Goal: Information Seeking & Learning: Learn about a topic

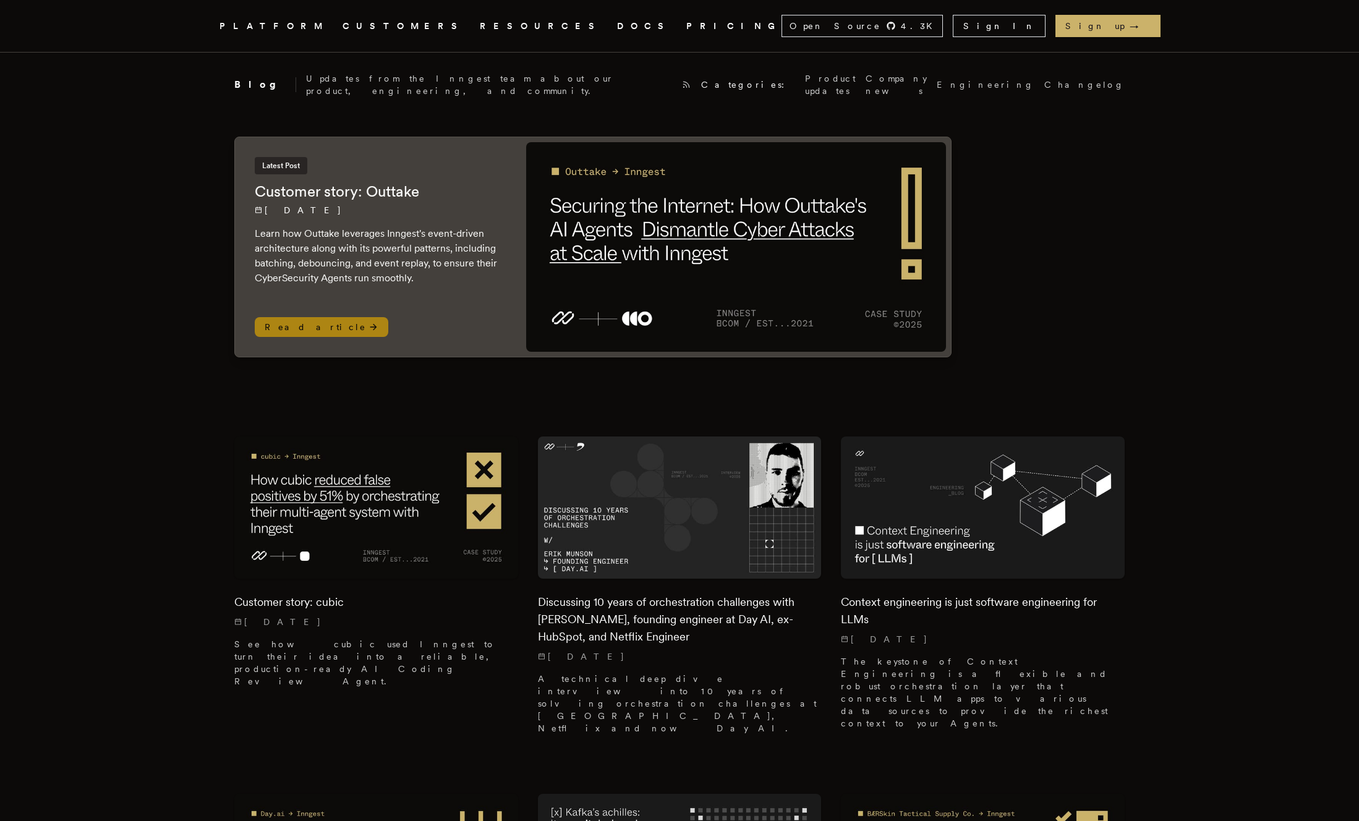
click at [476, 248] on p "Learn how Outtake leverages Inngest's event-driven architecture along with its …" at bounding box center [378, 255] width 247 height 59
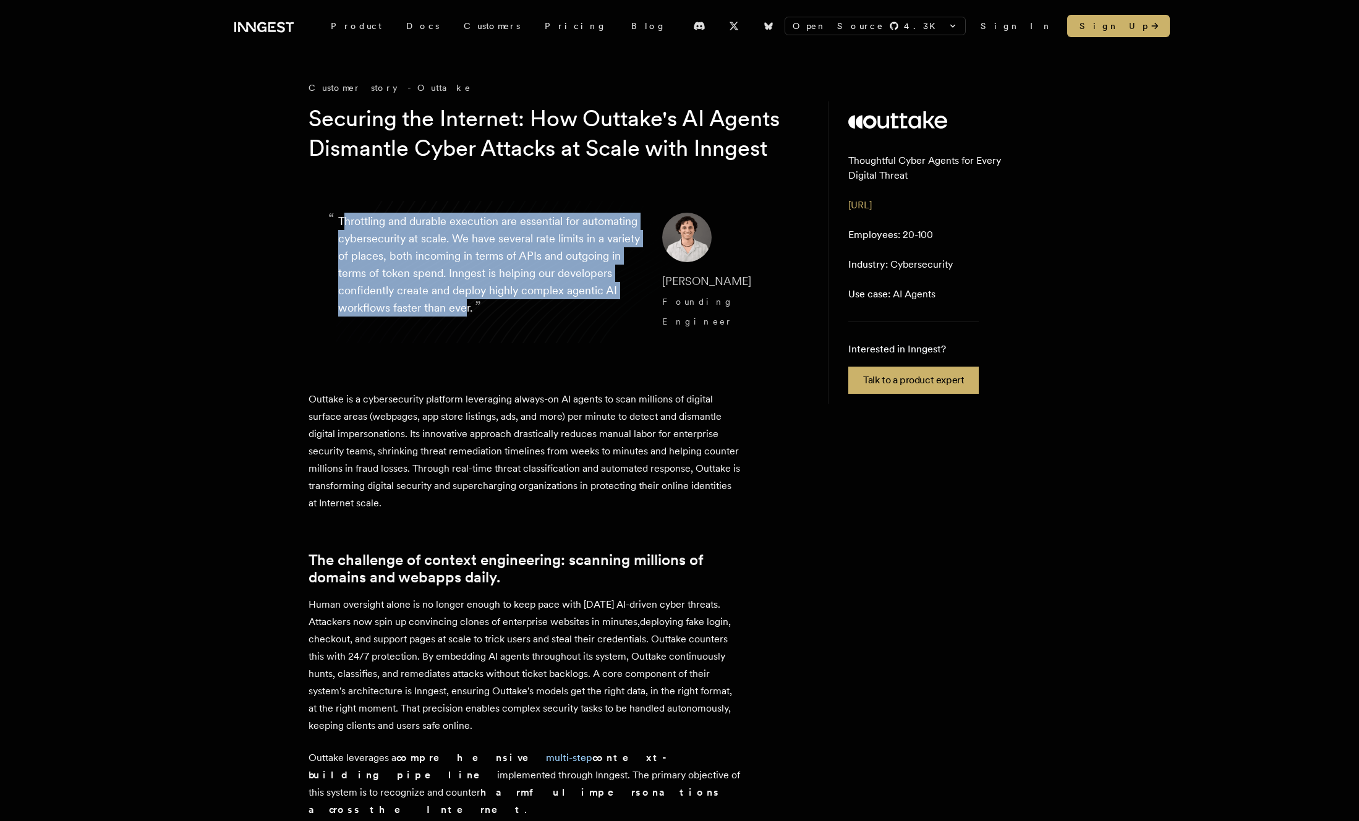
drag, startPoint x: 346, startPoint y: 252, endPoint x: 566, endPoint y: 349, distance: 240.9
click at [563, 332] on p "“ Throttling and durable execution are essential for automating cybersecurity a…" at bounding box center [490, 272] width 304 height 119
click at [567, 352] on blockquote "“ Throttling and durable execution are essential for automating cybersecurity a…" at bounding box center [556, 272] width 495 height 178
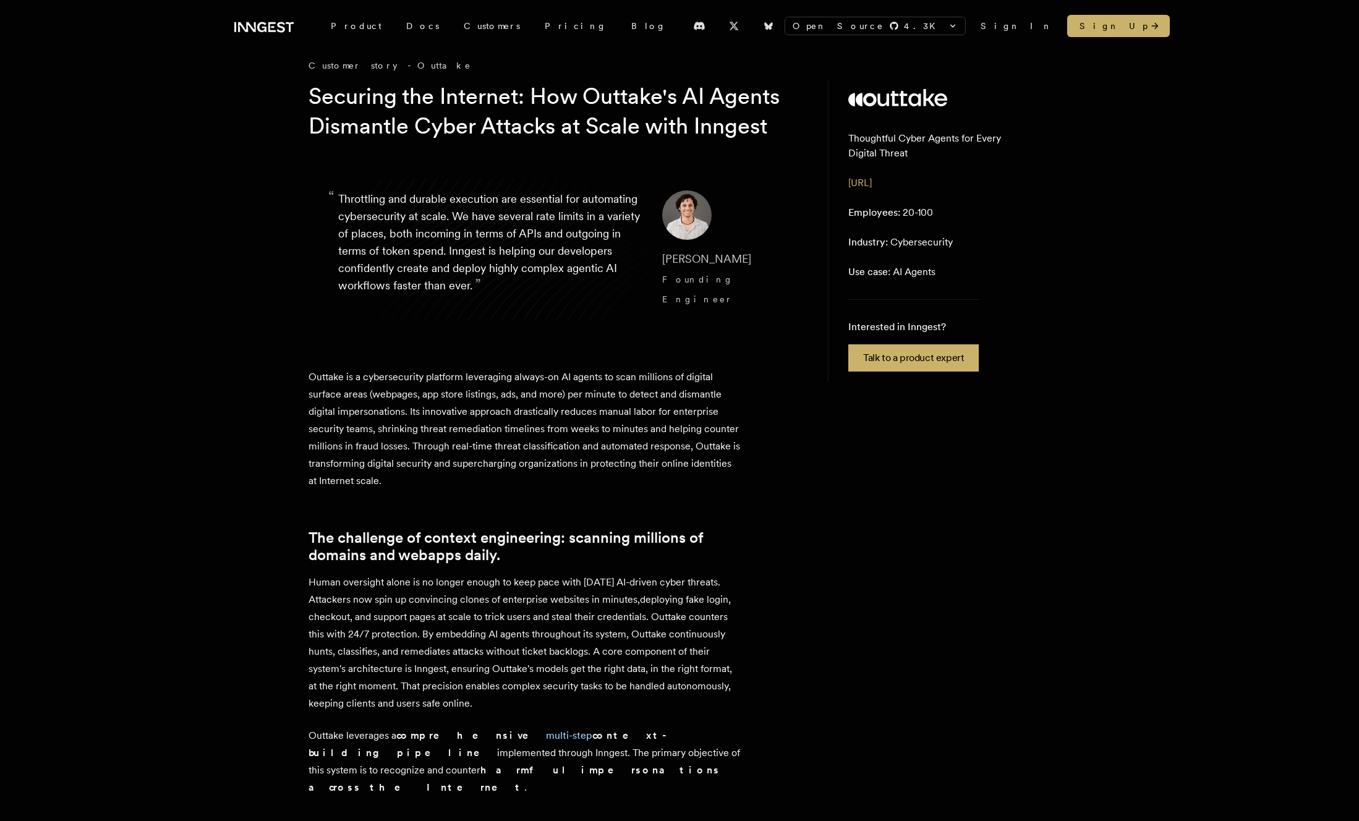
scroll to position [27, 0]
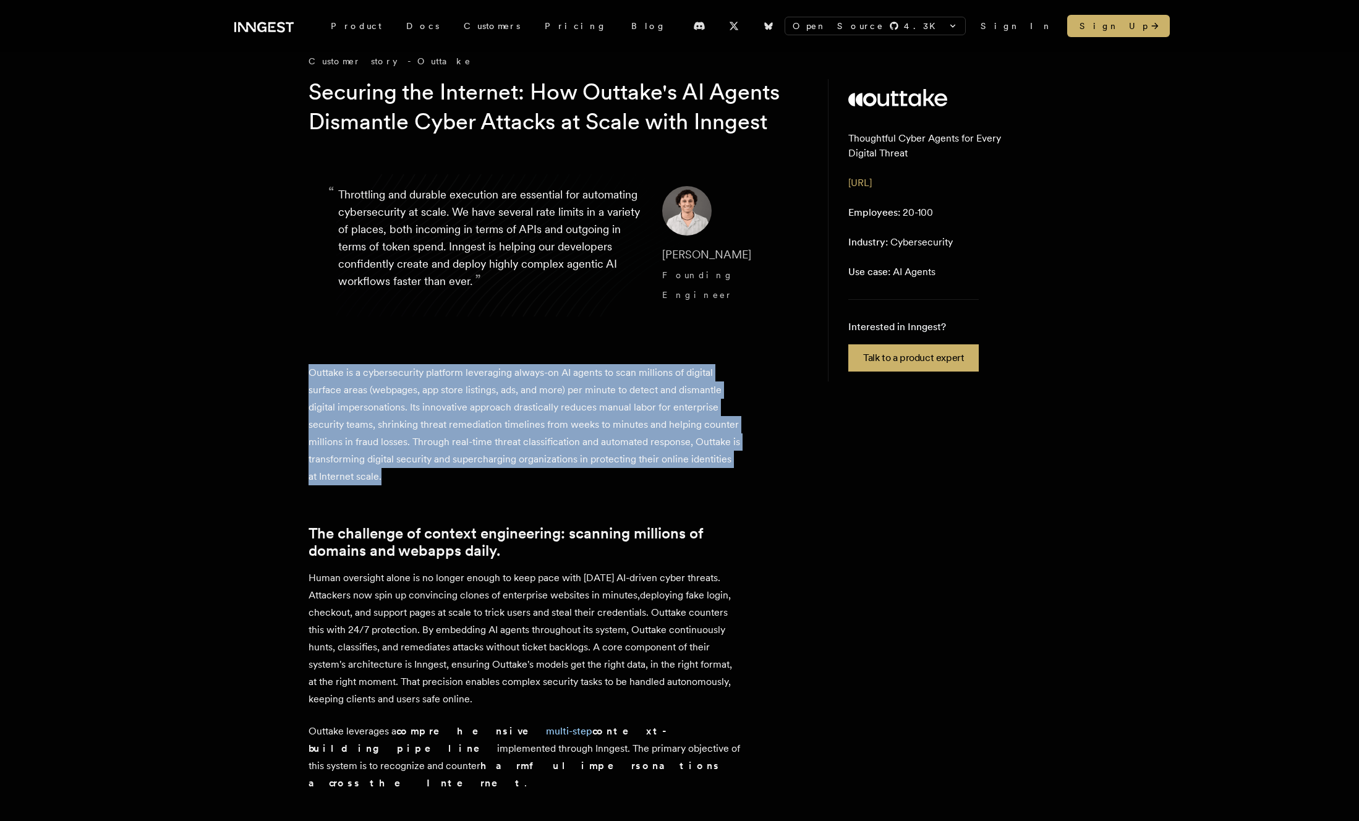
drag, startPoint x: 304, startPoint y: 376, endPoint x: 495, endPoint y: 489, distance: 221.8
click at [495, 486] on p "Outtake is a cybersecurity platform leveraging always-on AI agents to scan mill…" at bounding box center [525, 424] width 433 height 121
drag, startPoint x: 514, startPoint y: 489, endPoint x: 268, endPoint y: 389, distance: 265.0
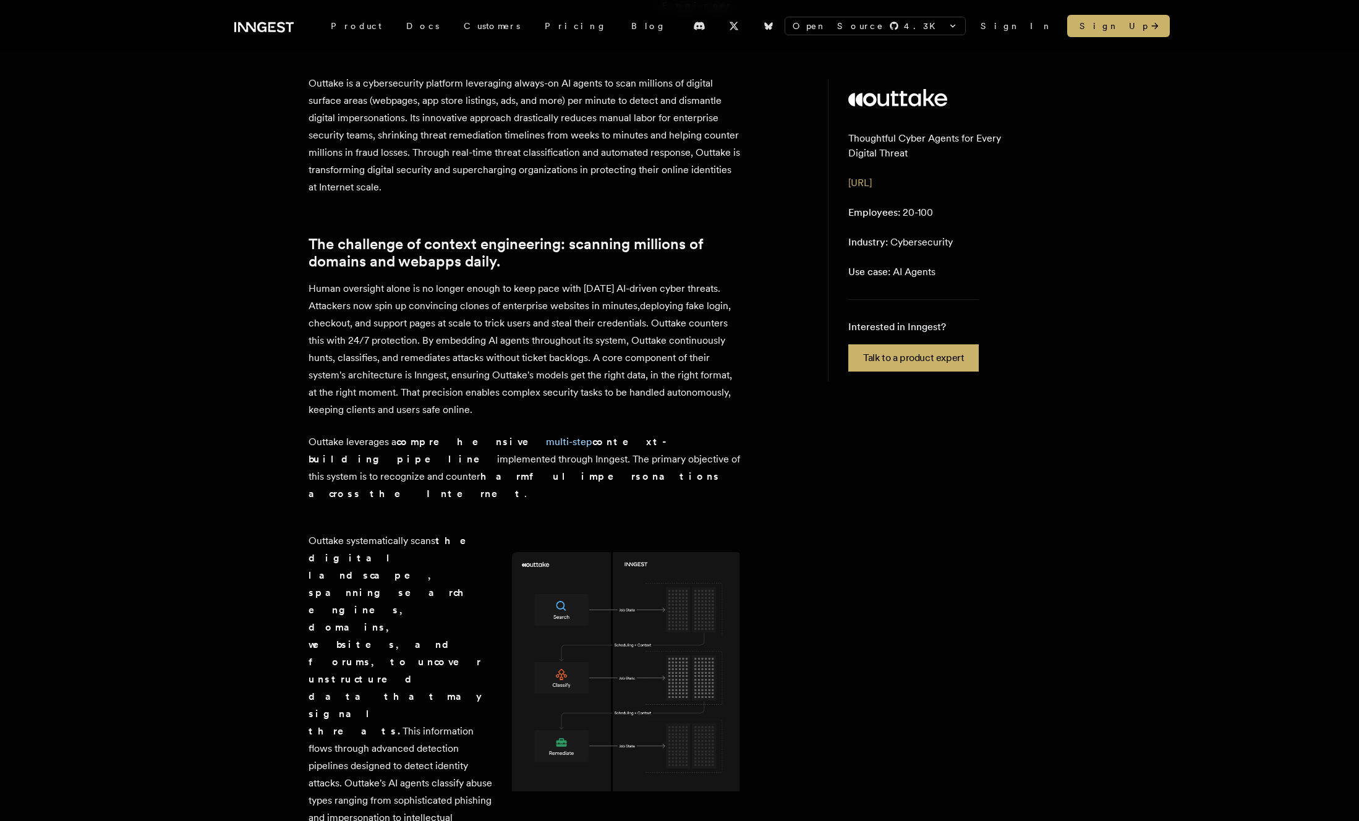
scroll to position [0, 0]
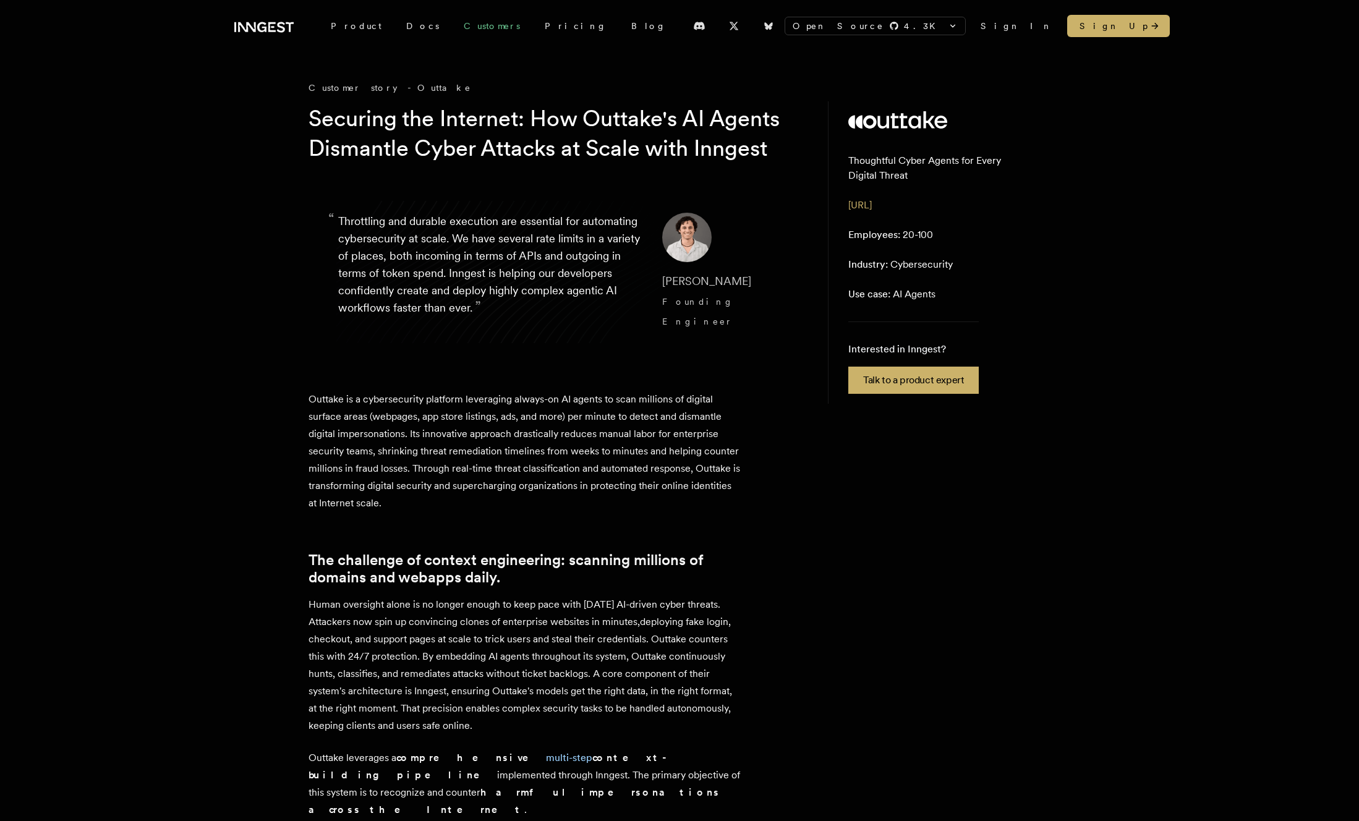
click at [452, 28] on link "Customers" at bounding box center [492, 26] width 81 height 22
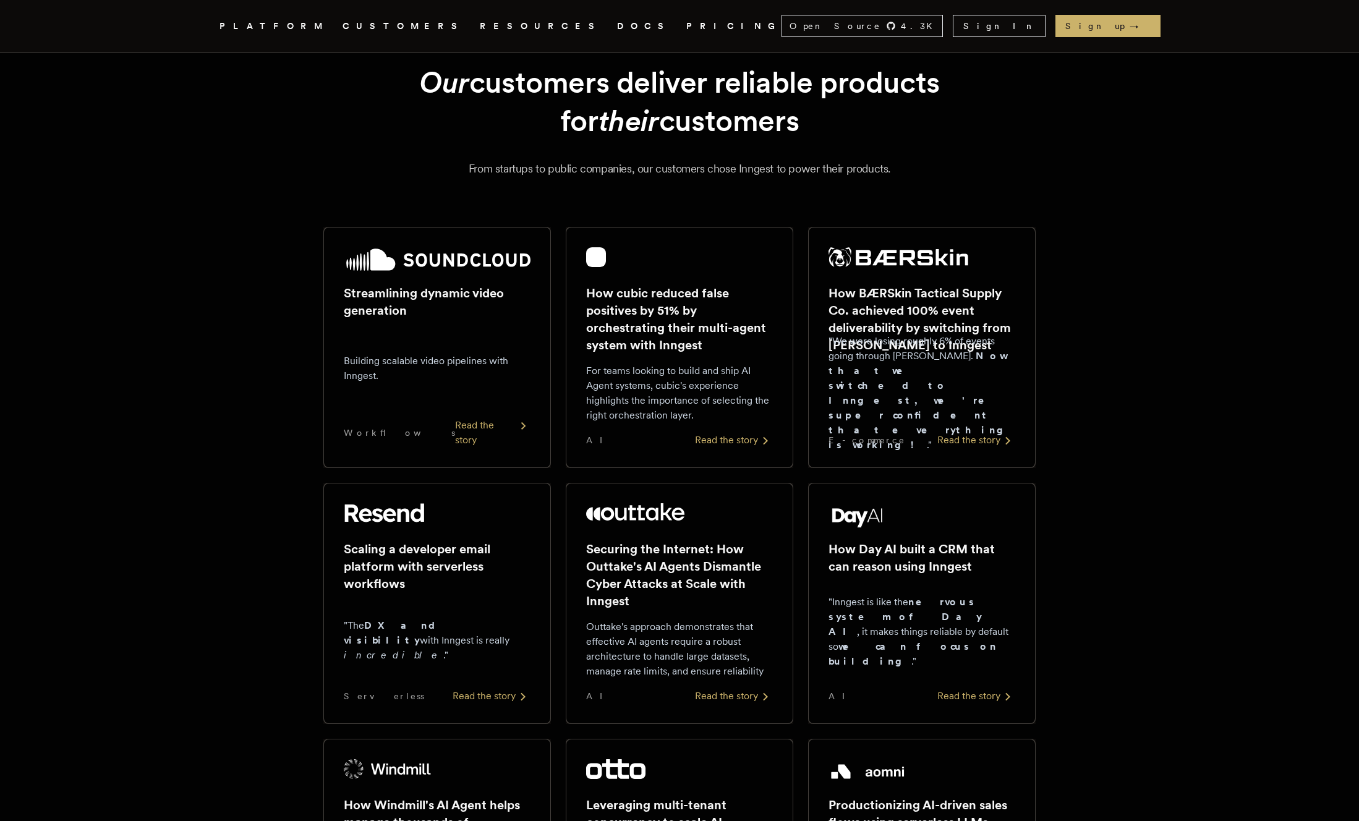
scroll to position [41, 0]
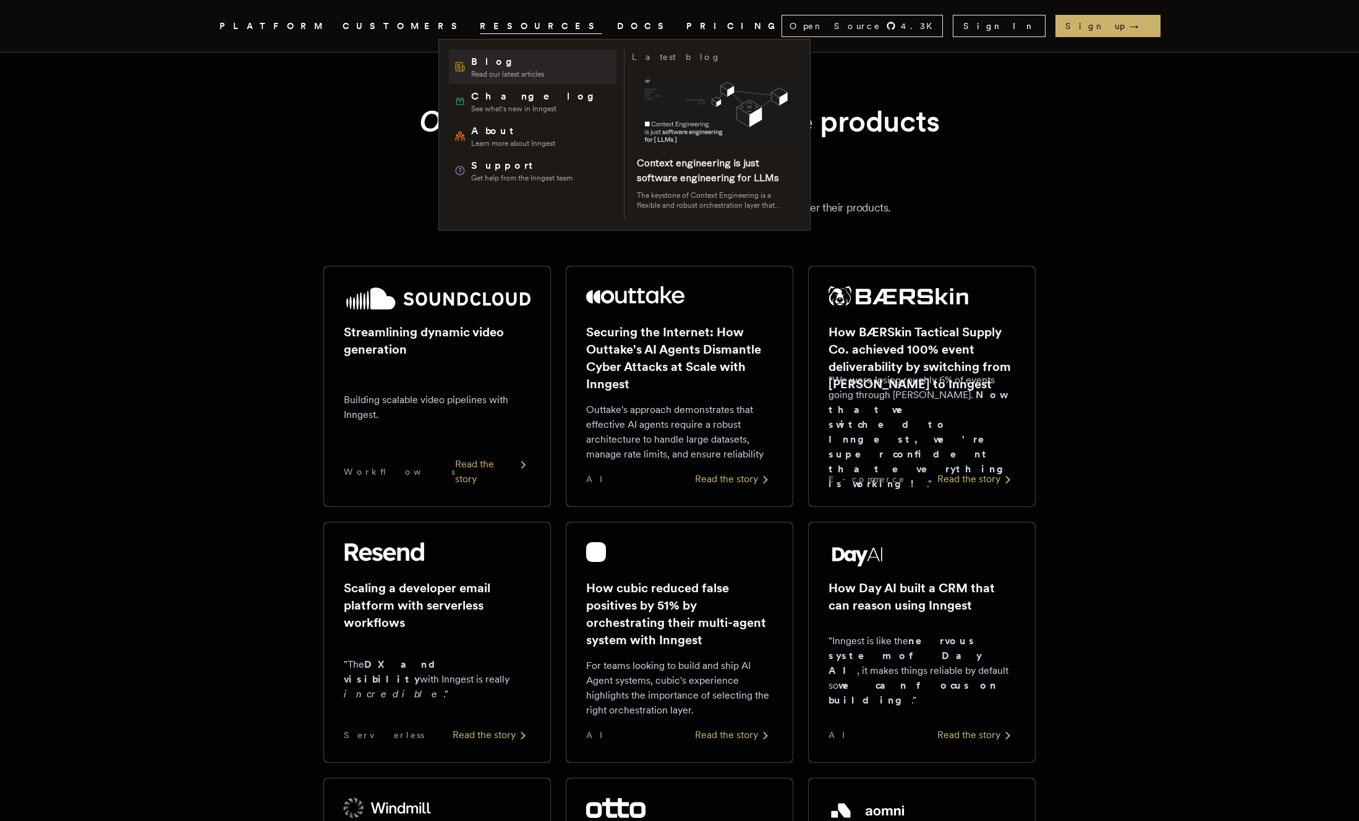
click at [484, 66] on span "Blog" at bounding box center [507, 61] width 73 height 15
click at [472, 67] on span "Blog" at bounding box center [507, 61] width 73 height 15
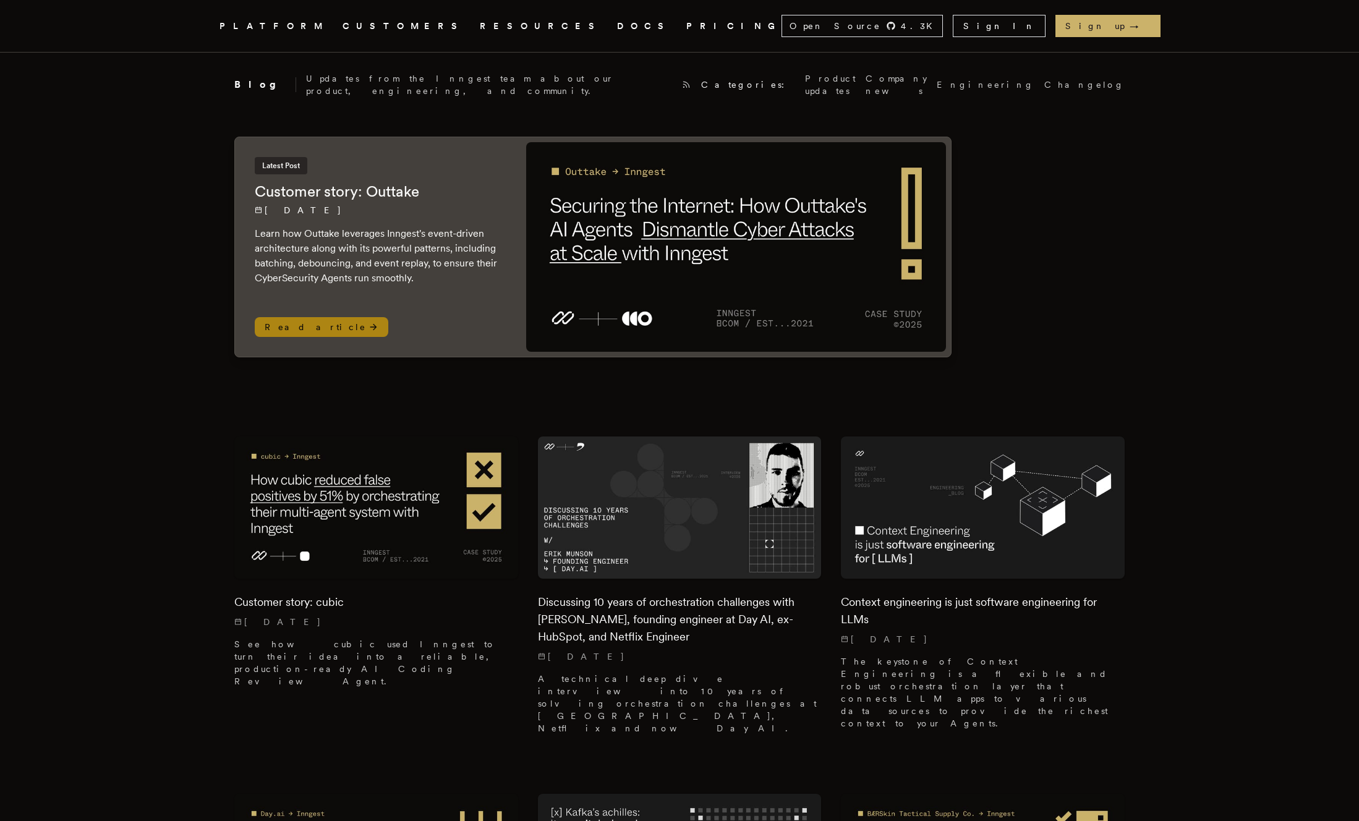
click at [877, 258] on img at bounding box center [736, 247] width 420 height 210
